Goal: Task Accomplishment & Management: Manage account settings

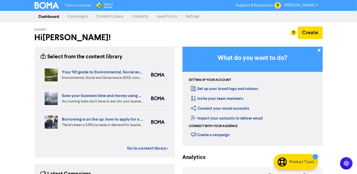
click at [79, 17] on link "Campaigns" at bounding box center [78, 16] width 29 height 10
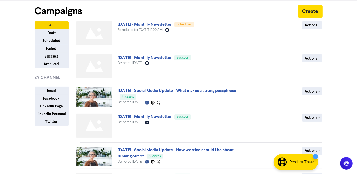
scroll to position [47, 0]
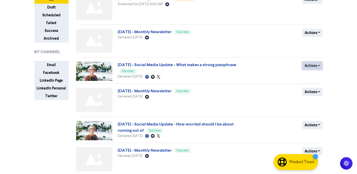
click at [317, 66] on button "Actions" at bounding box center [312, 66] width 20 height 8
click at [338, 61] on div "Premium Libraries: Support & Resources Video Tutorials FAQ & Guides Marketing E…" at bounding box center [178, 40] width 357 height 174
click at [317, 66] on button "Actions" at bounding box center [312, 66] width 20 height 8
click at [318, 77] on button "Duplicate" at bounding box center [322, 77] width 41 height 8
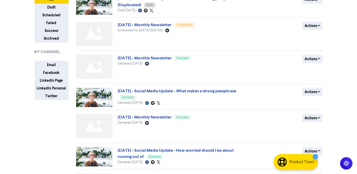
scroll to position [0, 0]
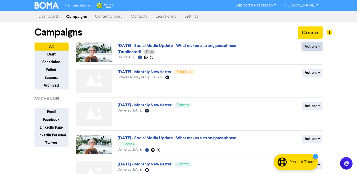
click at [312, 46] on button "Actions" at bounding box center [312, 47] width 20 height 8
click at [317, 74] on button "Rename" at bounding box center [322, 74] width 41 height 8
click at [317, 46] on button "Actions" at bounding box center [312, 47] width 20 height 8
click at [315, 75] on button "Rename" at bounding box center [322, 74] width 41 height 8
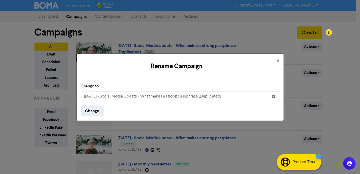
click at [86, 96] on input "[DATE] - Social Media Update - What makes a strong passphrase (Duplicated)" at bounding box center [180, 97] width 199 height 10
drag, startPoint x: 157, startPoint y: 99, endPoint x: 241, endPoint y: 96, distance: 84.1
click at [241, 96] on input "[DATE] - Social Media Update - What makes a strong passphrase (Duplicated)" at bounding box center [180, 97] width 199 height 10
type input "[DATE] - Social Media Update - Age Pension v Retirement Pension"
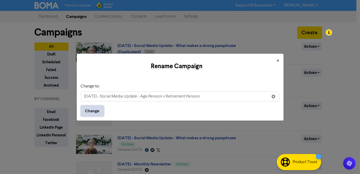
click at [91, 114] on button "Change" at bounding box center [92, 111] width 23 height 11
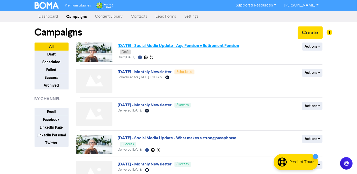
click at [166, 47] on link "[DATE] - Social Media Update - Age Pension v Retirement Pension" at bounding box center [177, 45] width 121 height 5
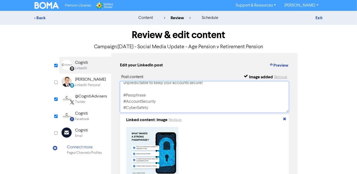
click at [151, 97] on textarea "Short, simple passwords are [SECURITY_DATA] easy for hackers to crack. Passphra…" at bounding box center [204, 96] width 169 height 31
click at [150, 103] on textarea "Short, simple passwords are [SECURITY_DATA] easy for hackers to crack. Passphra…" at bounding box center [204, 96] width 169 height 31
paste textarea "Understanding the difference between the Age Pension and Retirement Pension thr…"
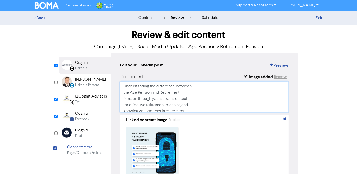
click at [194, 83] on textarea "Understanding the difference between the Age Pension and Retirement Pension thr…" at bounding box center [204, 96] width 169 height 31
click at [256, 87] on textarea "Understanding the difference between the Age Pension and Retirement Pension thr…" at bounding box center [204, 96] width 169 height 31
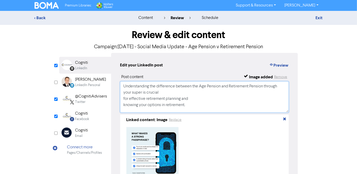
click at [167, 94] on textarea "Understanding the difference between the Age Pension and Retirement Pension thr…" at bounding box center [204, 96] width 169 height 31
click at [236, 92] on textarea "Understanding the difference between the Age Pension and Retirement Pension thr…" at bounding box center [204, 96] width 169 height 31
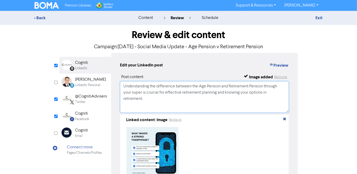
click at [275, 93] on textarea "Understanding the difference between the Age Pension and Retirement Pension thr…" at bounding box center [204, 96] width 169 height 31
click at [156, 99] on textarea "Understanding the difference between the Age Pension and Retirement Pension thr…" at bounding box center [204, 96] width 169 height 31
paste textarea "#AgePension #RetirementPlanning #Superannuation"
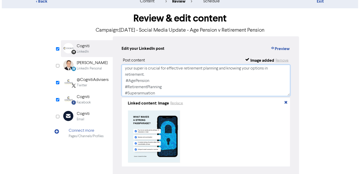
scroll to position [23, 0]
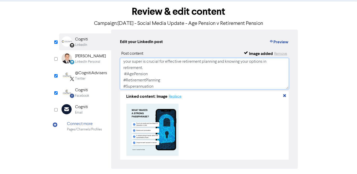
type textarea "Understanding the difference between the Age Pension and Retirement Pension thr…"
click at [175, 96] on button "Replace" at bounding box center [175, 97] width 13 height 6
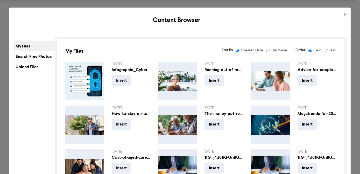
click at [25, 68] on div "Upload Files" at bounding box center [33, 67] width 41 height 10
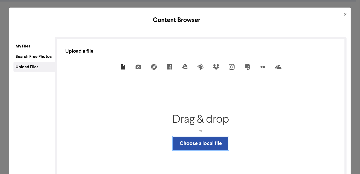
click at [195, 145] on button "Choose a local file" at bounding box center [200, 143] width 55 height 13
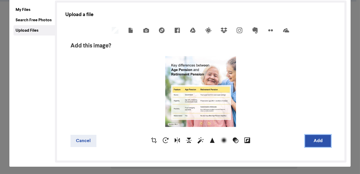
click at [315, 144] on button "Add" at bounding box center [318, 141] width 26 height 12
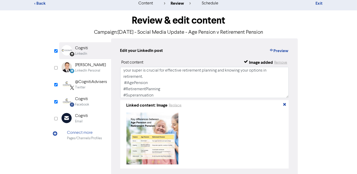
scroll to position [0, 0]
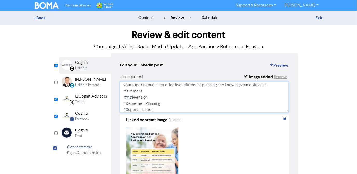
click at [174, 87] on textarea "Understanding the difference between the Age Pension and Retirement Pension thr…" at bounding box center [204, 96] width 169 height 31
click at [86, 99] on div "@CognitiAdvisers" at bounding box center [91, 96] width 32 height 6
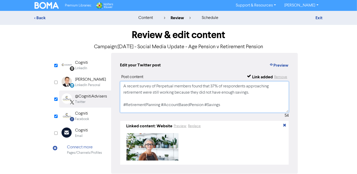
click at [138, 101] on textarea "A recent survey of Perpetual members found that 37% of respondents approaching …" at bounding box center [204, 96] width 169 height 31
paste textarea "Understanding the difference between the Age Pension and Retirement Pension thr…"
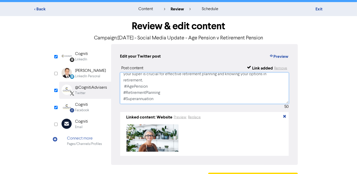
scroll to position [25, 0]
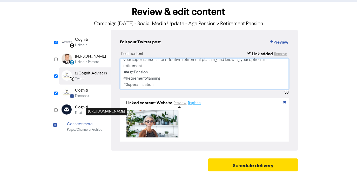
type textarea "Understanding the difference between the Age Pension and Retirement Pension thr…"
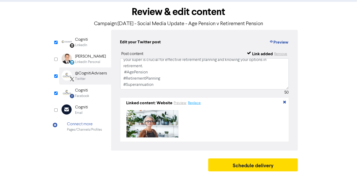
click at [193, 101] on button "Replace" at bounding box center [194, 103] width 13 height 6
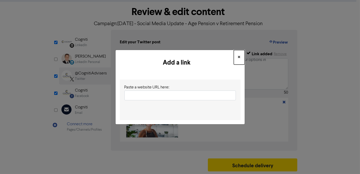
click at [239, 55] on span "×" at bounding box center [239, 57] width 3 height 8
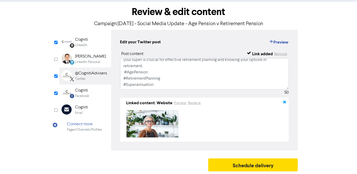
click at [284, 101] on icon "button" at bounding box center [284, 103] width 4 height 4
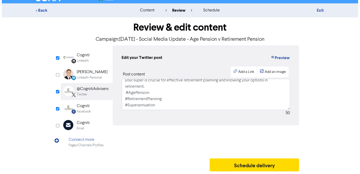
scroll to position [8, 0]
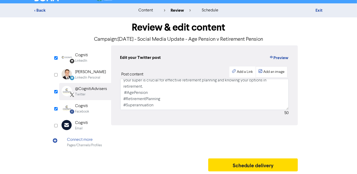
click at [270, 71] on div "Add an image" at bounding box center [273, 71] width 21 height 5
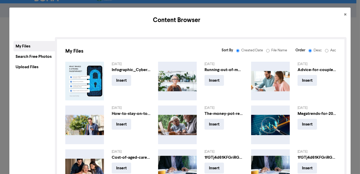
click at [20, 69] on div "Upload Files" at bounding box center [33, 67] width 41 height 10
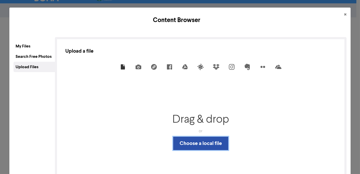
click at [196, 141] on button "Choose a local file" at bounding box center [200, 143] width 55 height 13
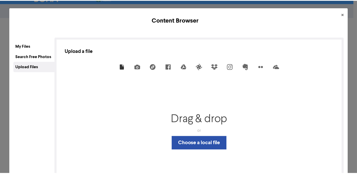
scroll to position [37, 0]
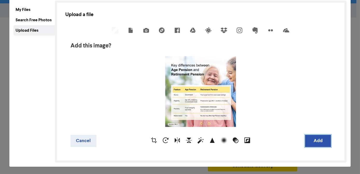
click at [311, 141] on button "Add" at bounding box center [318, 141] width 26 height 12
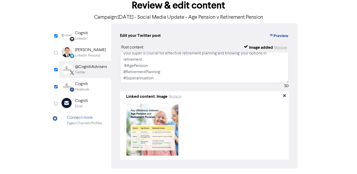
scroll to position [50, 0]
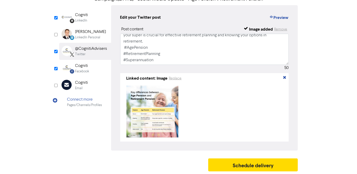
click at [80, 67] on div "Cogniti" at bounding box center [82, 66] width 14 height 6
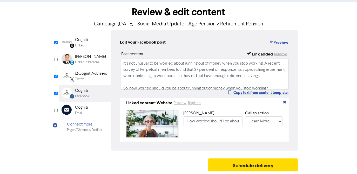
scroll to position [24, 0]
click at [149, 78] on textarea "It’s not unusual to be worried about running out of money when you stop working…" at bounding box center [204, 74] width 169 height 31
paste textarea "Understanding the difference between the Age Pension and Retirement Pension thr…"
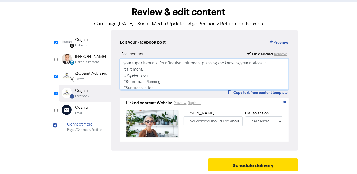
scroll to position [10, 0]
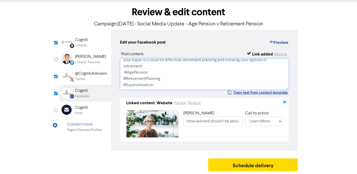
type textarea "Understanding the difference between the Age Pension and Retirement Pension thr…"
click at [284, 101] on icon "button" at bounding box center [284, 103] width 4 height 4
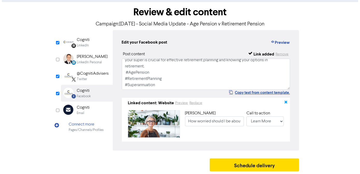
scroll to position [8, 0]
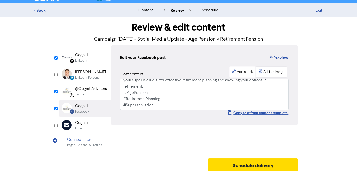
click at [266, 71] on div "Add an image" at bounding box center [273, 71] width 21 height 5
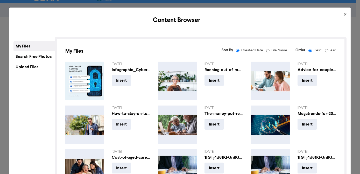
click at [29, 66] on div "Upload Files" at bounding box center [33, 67] width 41 height 10
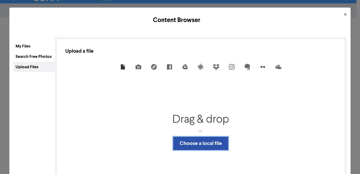
click at [188, 141] on button "Choose a local file" at bounding box center [200, 143] width 55 height 13
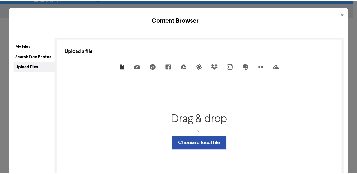
scroll to position [37, 0]
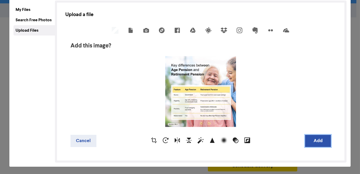
click at [308, 138] on button "Add" at bounding box center [318, 141] width 26 height 12
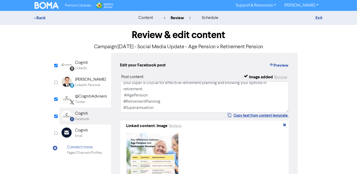
scroll to position [0, 0]
click at [86, 67] on div "LinkedIn" at bounding box center [81, 68] width 12 height 5
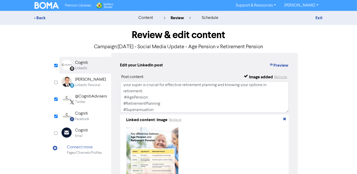
click at [88, 99] on div "@CognitiAdvisers" at bounding box center [91, 96] width 32 height 6
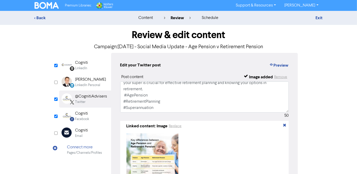
click at [86, 115] on div "Cogniti" at bounding box center [82, 113] width 14 height 6
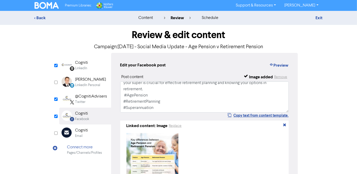
click at [85, 68] on div "LinkedIn" at bounding box center [81, 68] width 12 height 5
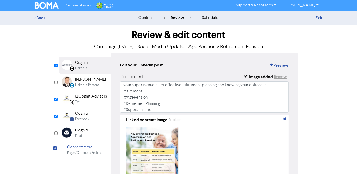
click at [86, 98] on div "@CognitiAdvisers" at bounding box center [91, 96] width 32 height 6
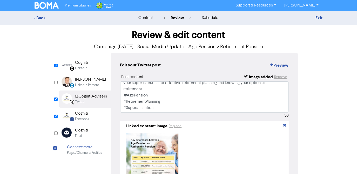
click at [87, 115] on div "Cogniti" at bounding box center [82, 113] width 14 height 6
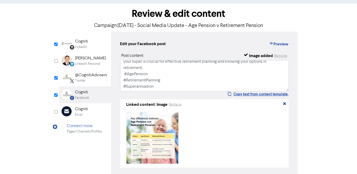
scroll to position [49, 0]
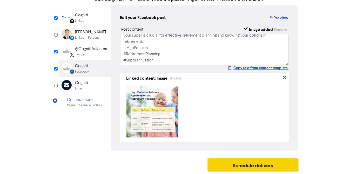
click at [256, 165] on button "Schedule delivery" at bounding box center [253, 164] width 90 height 13
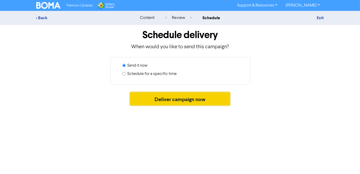
click at [183, 102] on button "Deliver campaign now" at bounding box center [180, 98] width 100 height 13
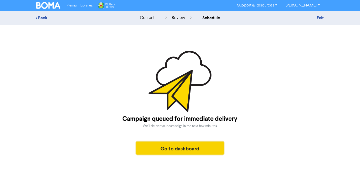
click at [179, 145] on button "Go to dashboard" at bounding box center [180, 148] width 88 height 13
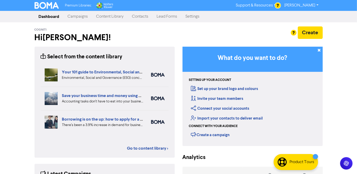
click at [80, 18] on link "Campaigns" at bounding box center [78, 16] width 29 height 10
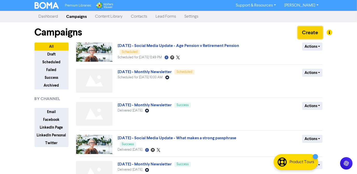
click at [305, 34] on button "Create" at bounding box center [309, 32] width 25 height 12
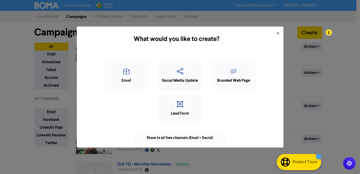
click at [186, 78] on div "Social Media Update" at bounding box center [180, 81] width 38 height 6
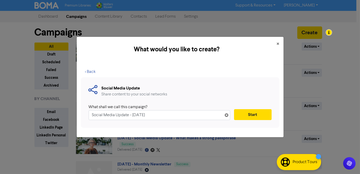
click at [166, 113] on input "Social Media Update - [DATE]" at bounding box center [160, 115] width 142 height 10
type input "[DATE] - Social Media Update - Test"
click at [251, 115] on button "Start" at bounding box center [253, 114] width 38 height 11
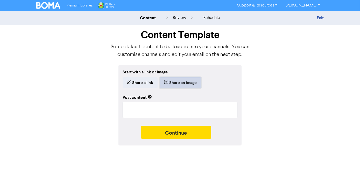
click at [175, 84] on button "Share an image" at bounding box center [180, 82] width 41 height 11
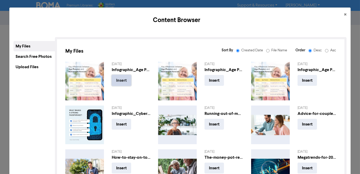
click at [119, 82] on button "Insert" at bounding box center [121, 80] width 19 height 11
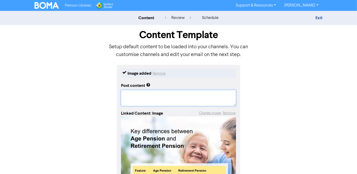
click at [156, 95] on textarea at bounding box center [178, 98] width 115 height 16
paste textarea "Understanding the difference between the Age Pension and Retirement Pension thr…"
type textarea "x"
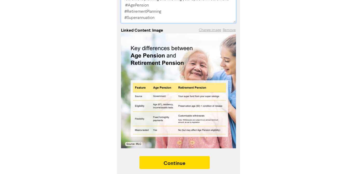
scroll to position [110, 0]
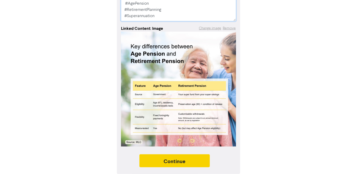
type textarea "Understanding the difference between the Age Pension and Retirement Pension thr…"
click at [189, 160] on button "Continue" at bounding box center [174, 160] width 71 height 13
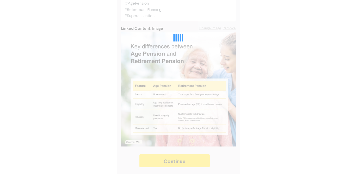
type textarea "x"
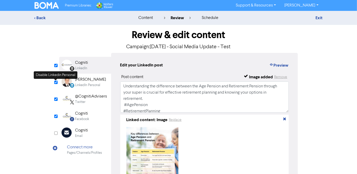
click at [55, 83] on input "checkbox" at bounding box center [55, 82] width 3 height 3
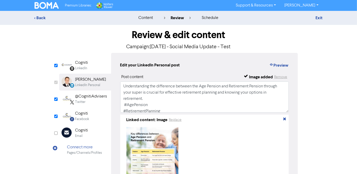
checkbox input "false"
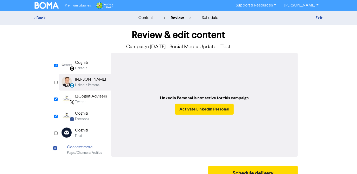
click at [82, 67] on div "LinkedIn" at bounding box center [81, 68] width 12 height 5
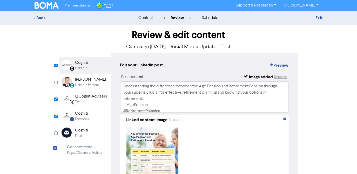
click at [82, 99] on div "@CognitiAdvisers" at bounding box center [91, 96] width 32 height 6
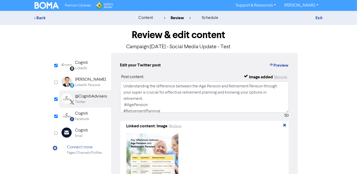
click at [83, 117] on div "Facebook" at bounding box center [82, 119] width 14 height 5
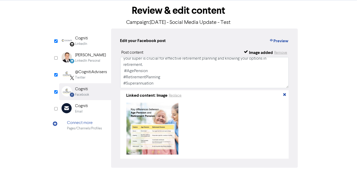
scroll to position [43, 0]
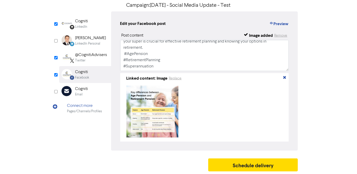
click at [87, 55] on div "@CognitiAdvisers" at bounding box center [91, 55] width 32 height 6
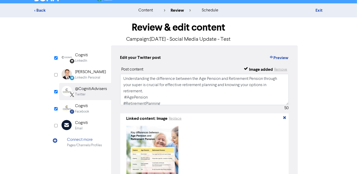
scroll to position [0, 0]
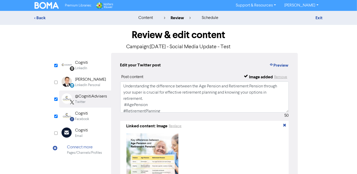
click at [95, 70] on div "LinkedIn Page Created with Sketch. Cogniti LinkedIn" at bounding box center [85, 65] width 52 height 17
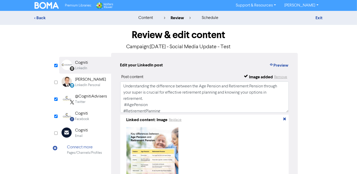
click at [92, 104] on div "Twitter" at bounding box center [91, 102] width 32 height 5
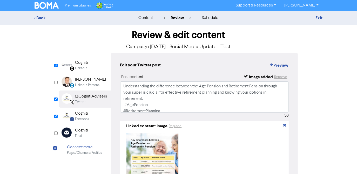
click at [88, 114] on div "Cogniti" at bounding box center [82, 113] width 14 height 6
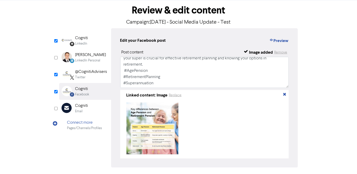
scroll to position [43, 0]
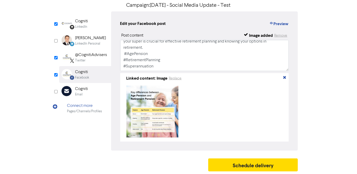
click at [90, 21] on div "LinkedIn Page Created with Sketch. Cogniti LinkedIn" at bounding box center [85, 23] width 52 height 17
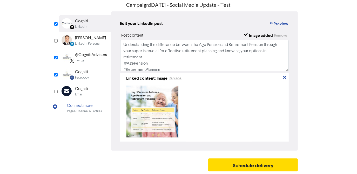
click at [86, 55] on div "@CognitiAdvisers" at bounding box center [91, 55] width 32 height 6
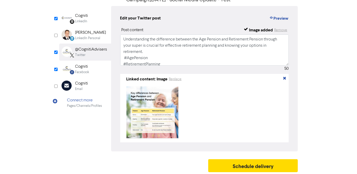
scroll to position [50, 0]
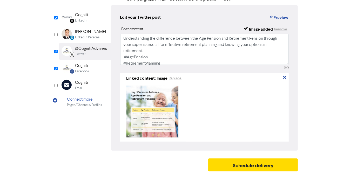
click at [85, 65] on div "Cogniti" at bounding box center [82, 66] width 14 height 6
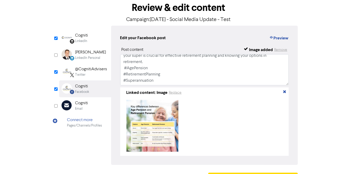
scroll to position [0, 0]
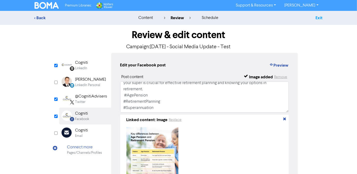
click at [320, 16] on link "Exit" at bounding box center [318, 17] width 7 height 5
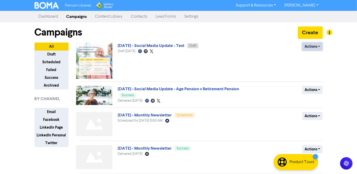
click at [315, 47] on button "Actions" at bounding box center [312, 47] width 20 height 8
click at [319, 48] on button "Actions" at bounding box center [312, 47] width 20 height 8
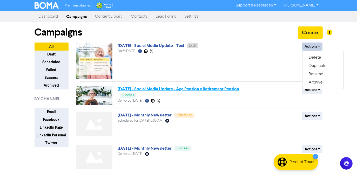
click at [207, 89] on link "[DATE] - Social Media Update - Age Pension v Retirement Pension" at bounding box center [177, 88] width 121 height 5
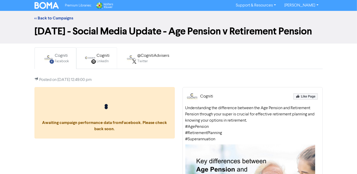
click at [103, 60] on div "LinkedIn" at bounding box center [103, 61] width 13 height 5
click at [136, 59] on div "@CognitiAdvisers Twitter" at bounding box center [146, 58] width 51 height 17
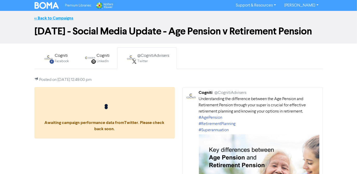
click at [54, 18] on link "<< Back to Campaigns" at bounding box center [53, 18] width 39 height 5
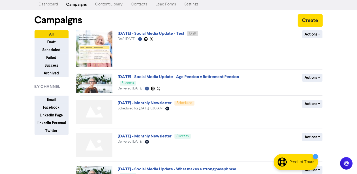
scroll to position [6, 0]
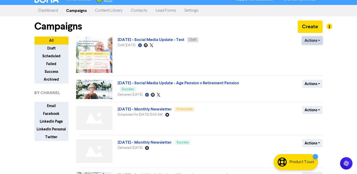
click at [317, 40] on button "Actions" at bounding box center [312, 41] width 20 height 8
click at [308, 52] on button "Delete" at bounding box center [322, 51] width 41 height 8
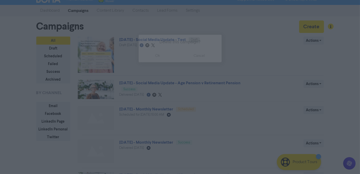
click at [161, 57] on button "ok" at bounding box center [158, 55] width 38 height 13
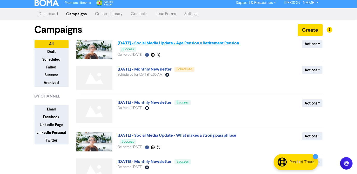
scroll to position [0, 0]
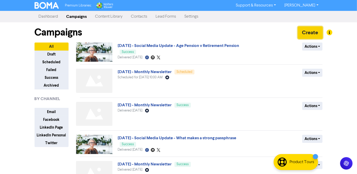
click at [306, 33] on button "Create" at bounding box center [309, 32] width 25 height 12
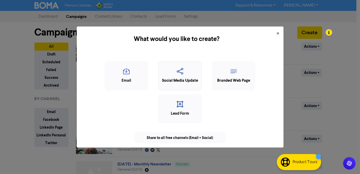
click at [179, 74] on icon "button" at bounding box center [180, 73] width 38 height 10
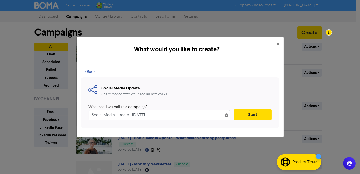
click at [158, 115] on input "Social Media Update - [DATE]" at bounding box center [160, 115] width 142 height 10
click at [177, 116] on input "[DATE] - Social Media Update - Age Pension v Retirement Pension" at bounding box center [160, 115] width 142 height 10
click at [176, 116] on input "[DATE] - Social Media Update - Age Pension v Retirement Pension" at bounding box center [160, 115] width 142 height 10
type input "[DATE] - Social Media Update - Age Pension vs Retirement Pension"
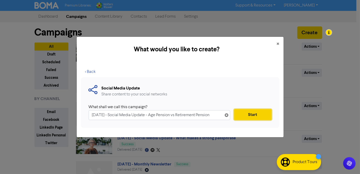
click at [257, 115] on button "Start" at bounding box center [253, 114] width 38 height 11
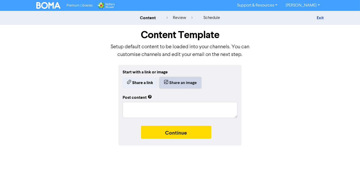
click at [181, 82] on button "Share an image" at bounding box center [180, 82] width 41 height 11
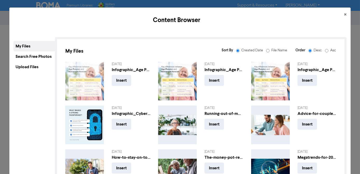
click at [94, 84] on img at bounding box center [84, 81] width 39 height 39
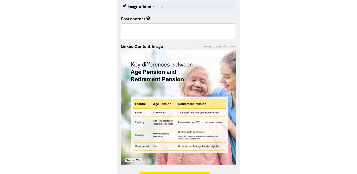
scroll to position [85, 0]
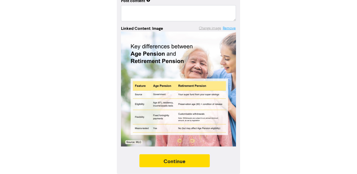
click at [229, 29] on button "Remove" at bounding box center [228, 28] width 13 height 6
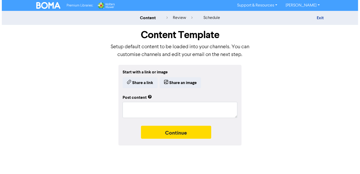
scroll to position [0, 0]
click at [181, 82] on button "Share an image" at bounding box center [180, 82] width 41 height 11
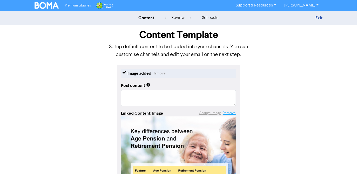
click at [229, 114] on button "Remove" at bounding box center [228, 113] width 13 height 6
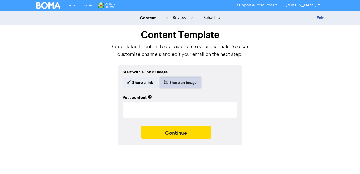
click at [175, 83] on button "Share an image" at bounding box center [180, 82] width 41 height 11
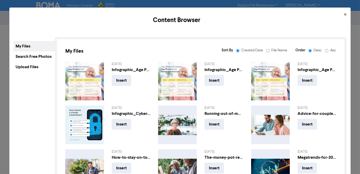
click at [28, 66] on div "Upload Files" at bounding box center [33, 67] width 41 height 10
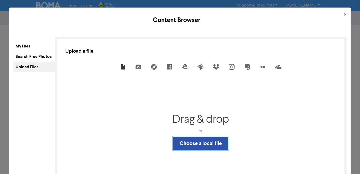
click at [193, 141] on button "Choose a local file" at bounding box center [200, 143] width 55 height 13
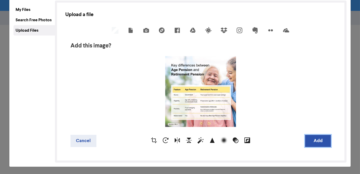
click at [316, 143] on button "Add" at bounding box center [318, 141] width 26 height 12
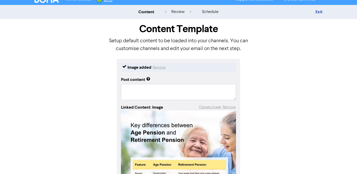
scroll to position [47, 0]
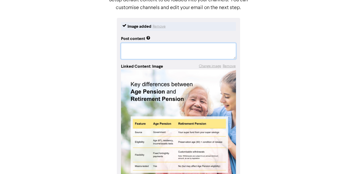
click at [147, 47] on textarea at bounding box center [178, 51] width 115 height 16
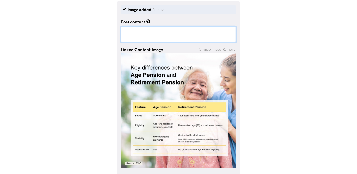
scroll to position [71, 0]
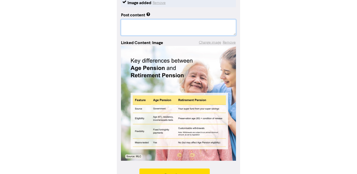
paste textarea "Understanding the difference between the Age Pension and Retirement Pension thr…"
type textarea "x"
type textarea "Understanding the difference between the Age Pension and Retirement Pension thr…"
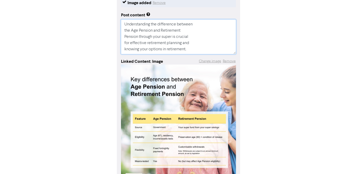
type textarea "x"
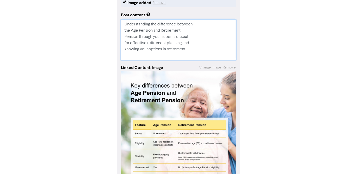
type textarea "Understanding the difference between the Age Pension and Retirement Pension thr…"
paste textarea "#AgePension #RetirementPlanning #Superannuation"
type textarea "x"
type textarea "Understanding the difference between the Age Pension and Retirement Pension thr…"
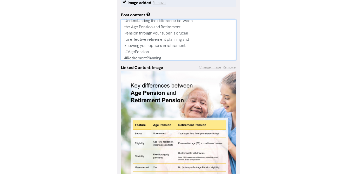
scroll to position [0, 0]
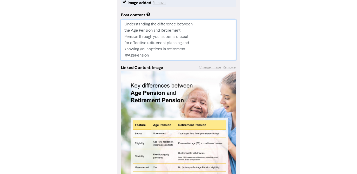
click at [196, 24] on textarea "Understanding the difference between the Age Pension and Retirement Pension thr…" at bounding box center [178, 39] width 115 height 41
type textarea "x"
type textarea "Understanding the difference between the Age Pension and Retirement Pension thr…"
click at [168, 29] on textarea "Understanding the difference between the Age Pension and Retirement Pension thr…" at bounding box center [178, 39] width 115 height 41
type textarea "x"
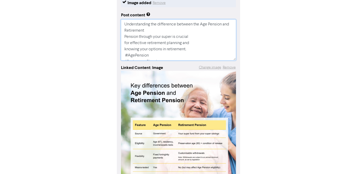
type textarea "Understanding the difference between the Age Pension and Retirement Pension thr…"
type textarea "x"
type textarea "Understanding the difference between the Age Pension and Retirement Pension thr…"
click at [196, 36] on textarea "Understanding the difference between the Age Pension and Retirement Pension thr…" at bounding box center [178, 39] width 115 height 41
type textarea "x"
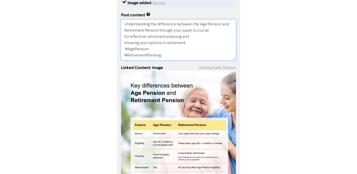
type textarea "Understanding the difference between the Age Pension and Retirement Pension thr…"
click at [124, 42] on textarea "Understanding the difference between the Age Pension and Retirement Pension thr…" at bounding box center [178, 39] width 115 height 41
type textarea "x"
type textarea "Understanding the difference between the Age Pension and Retirement Pension thr…"
type textarea "x"
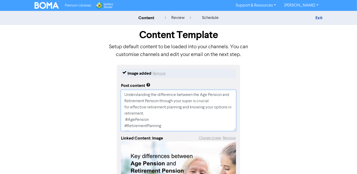
scroll to position [110, 0]
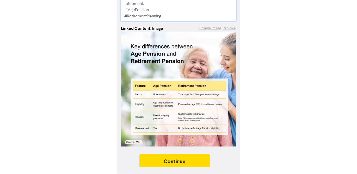
type textarea "Understanding the difference between the Age Pension and Retirement Pension thr…"
click at [162, 162] on button "Continue" at bounding box center [174, 160] width 71 height 13
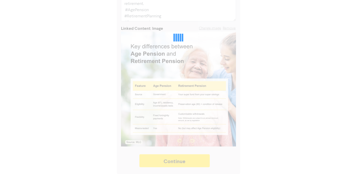
type textarea "x"
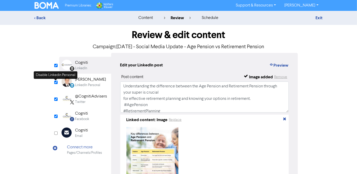
click at [56, 82] on input "checkbox" at bounding box center [55, 82] width 3 height 3
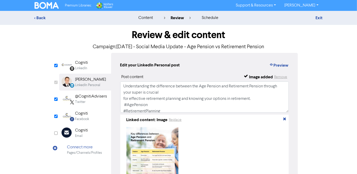
checkbox input "false"
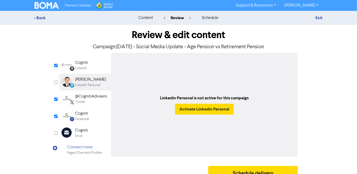
click at [89, 66] on div "LinkedIn Page Created with Sketch. Cogniti LinkedIn" at bounding box center [85, 65] width 52 height 17
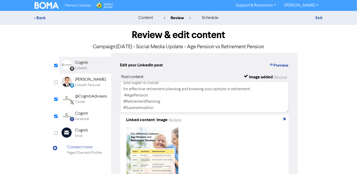
scroll to position [43, 0]
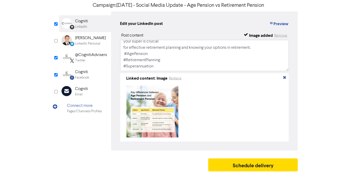
click at [88, 58] on div "Twitter" at bounding box center [91, 60] width 32 height 5
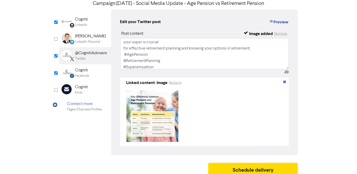
scroll to position [10, 0]
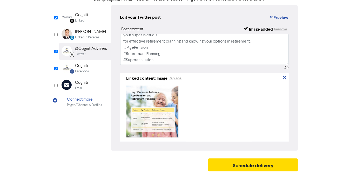
click at [89, 69] on div "Facebook Created with Sketch. Cogniti Facebook" at bounding box center [85, 68] width 52 height 17
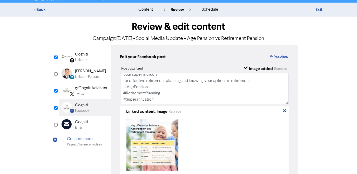
scroll to position [0, 0]
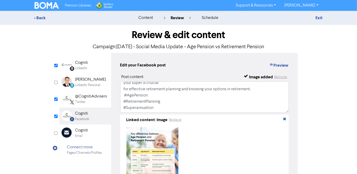
click at [83, 96] on div "@CognitiAdvisers" at bounding box center [91, 96] width 32 height 6
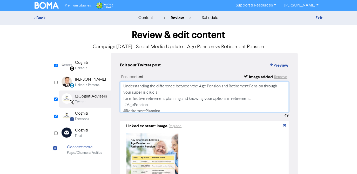
click at [244, 94] on textarea "Understanding the difference between the Age Pension and Retirement Pension thr…" at bounding box center [204, 96] width 169 height 31
drag, startPoint x: 255, startPoint y: 99, endPoint x: 114, endPoint y: 82, distance: 141.8
click at [114, 82] on div "Edit your Twitter post Preview Post content Image added Remove Understanding th…" at bounding box center [204, 125] width 187 height 145
click at [261, 99] on textarea "Understanding the difference between the Age Pension and Retirement Pension thr…" at bounding box center [204, 96] width 169 height 31
paste textarea "Understanding the difference between the Age Pension and Retirement Pension thr…"
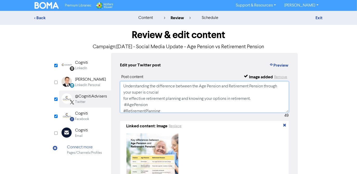
click at [178, 93] on textarea "Understanding the difference between the Age Pension and Retirement Pension thr…" at bounding box center [204, 96] width 169 height 31
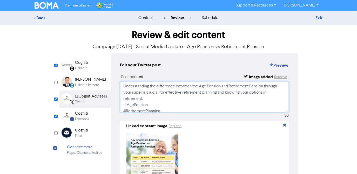
type textarea "Understanding the difference between the Age Pension and Retirement Pension thr…"
click at [89, 118] on div "Facebook" at bounding box center [82, 119] width 14 height 5
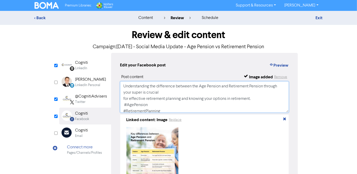
click at [164, 94] on textarea "Understanding the difference between the Age Pension and Retirement Pension thr…" at bounding box center [204, 96] width 169 height 31
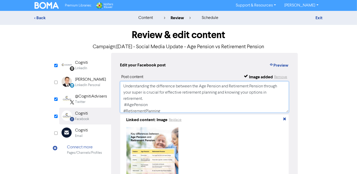
type textarea "Understanding the difference between the Age Pension and Retirement Pension thr…"
click at [84, 64] on div "Cogniti" at bounding box center [81, 63] width 13 height 6
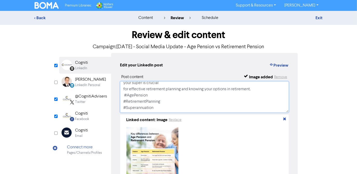
click at [165, 83] on textarea "Understanding the difference between the Age Pension and Retirement Pension thr…" at bounding box center [204, 96] width 169 height 31
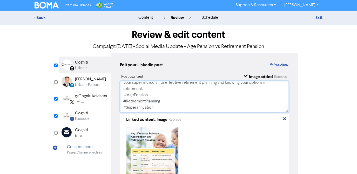
scroll to position [43, 0]
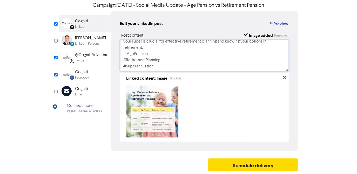
type textarea "Understanding the difference between the Age Pension and Retirement Pension thr…"
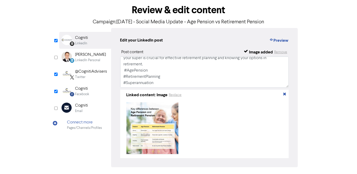
scroll to position [0, 0]
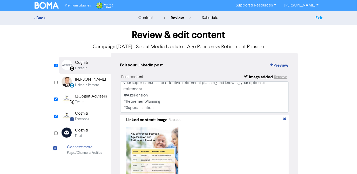
click at [317, 17] on link "Exit" at bounding box center [318, 17] width 7 height 5
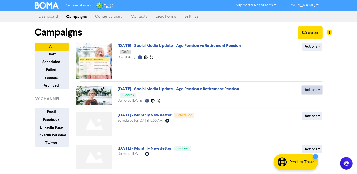
click at [319, 89] on button "Actions" at bounding box center [312, 90] width 20 height 8
click at [276, 70] on div "Actions Delete Duplicate Rename Archive" at bounding box center [284, 61] width 83 height 36
